Goal: Task Accomplishment & Management: Manage account settings

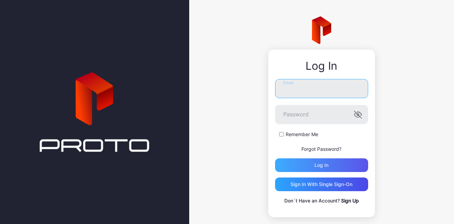
type input "**********"
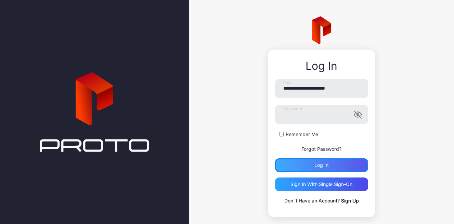
click at [315, 164] on div "Log in" at bounding box center [322, 165] width 14 height 5
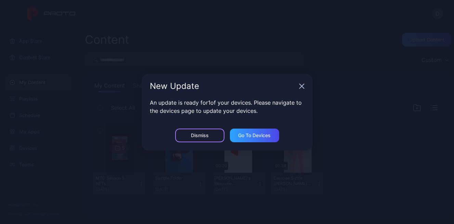
click at [193, 136] on div "Dismiss" at bounding box center [200, 135] width 18 height 5
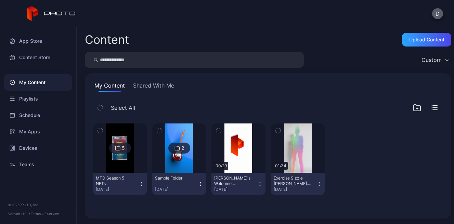
click at [438, 14] on button "D" at bounding box center [437, 13] width 11 height 11
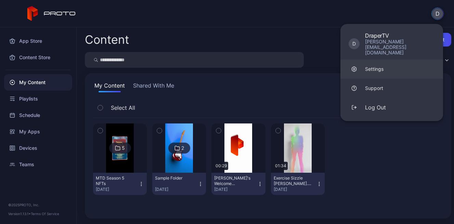
click at [380, 66] on div "Settings" at bounding box center [374, 69] width 18 height 7
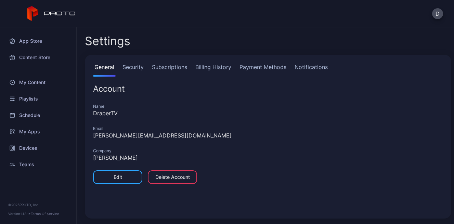
click at [175, 69] on link "Subscriptions" at bounding box center [170, 70] width 38 height 14
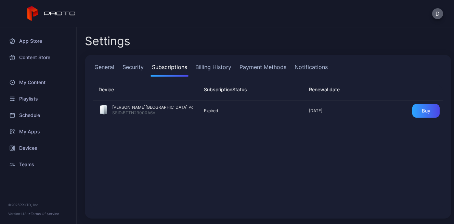
click at [439, 14] on button "D" at bounding box center [437, 13] width 11 height 11
